Goal: Transaction & Acquisition: Book appointment/travel/reservation

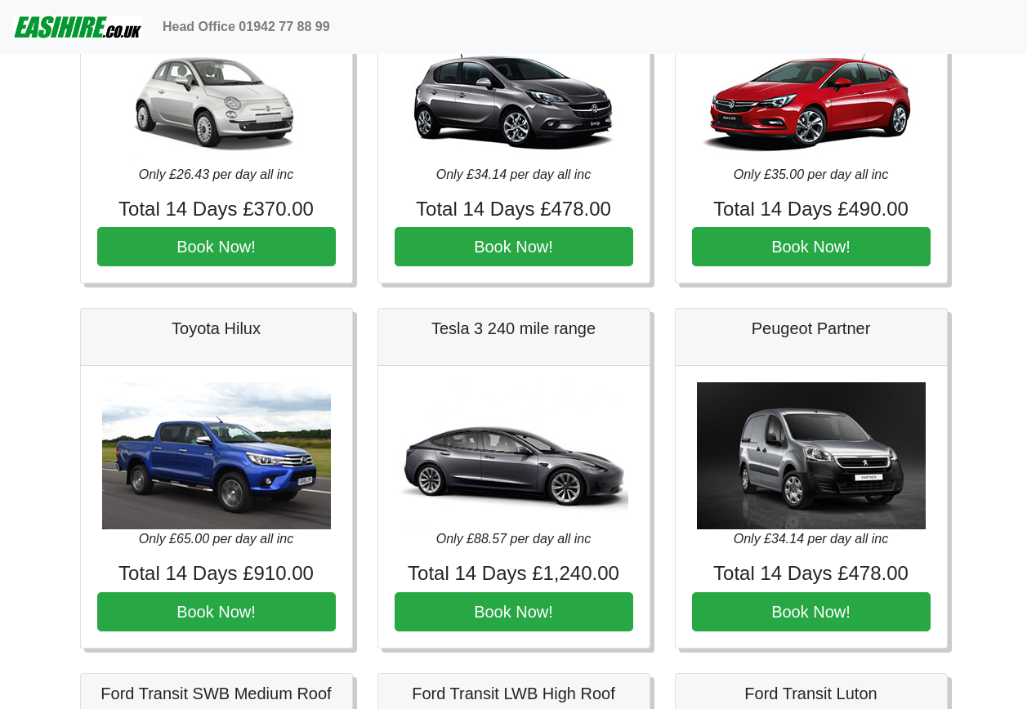
scroll to position [327, 0]
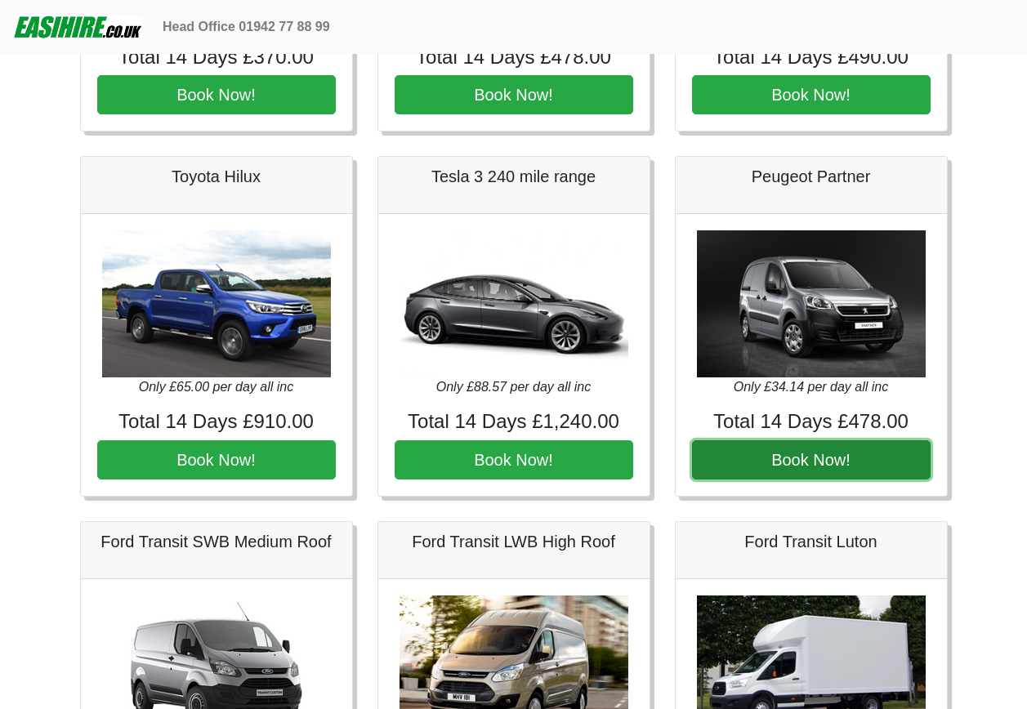
click at [801, 455] on button "Book Now!" at bounding box center [811, 459] width 239 height 39
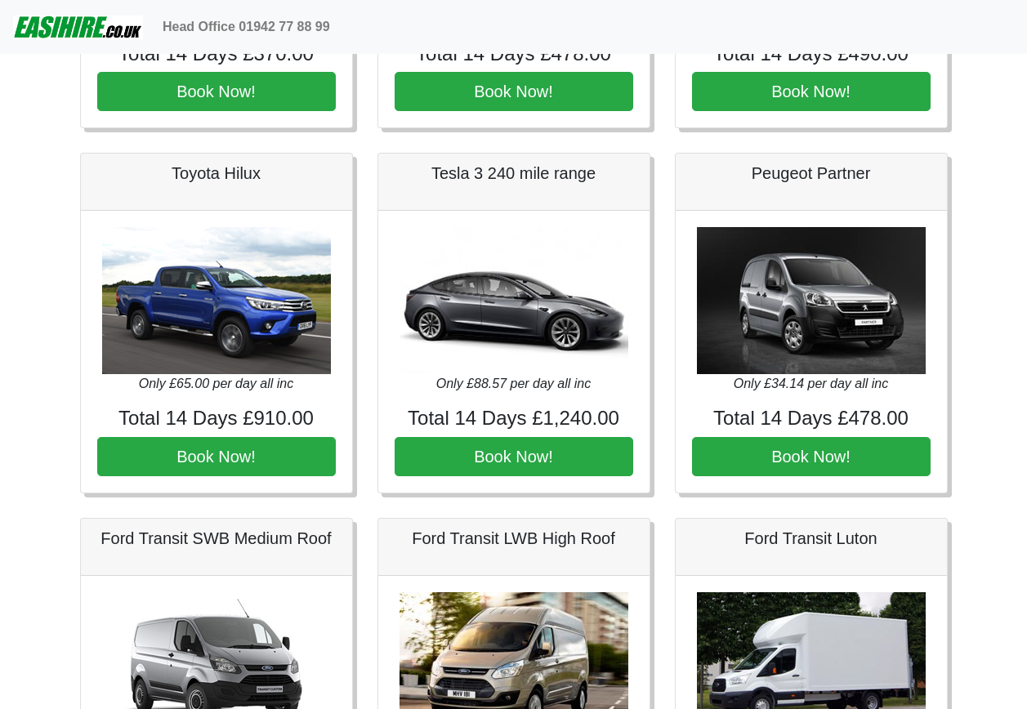
scroll to position [327, 0]
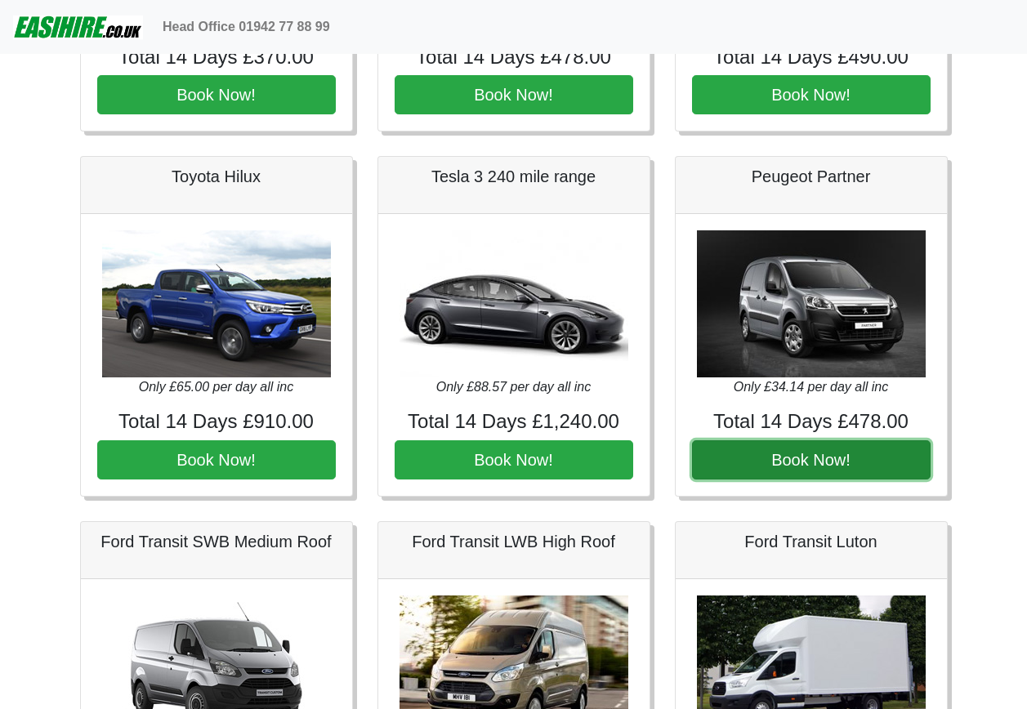
click at [809, 459] on button "Book Now!" at bounding box center [811, 459] width 239 height 39
